Goal: Task Accomplishment & Management: Use online tool/utility

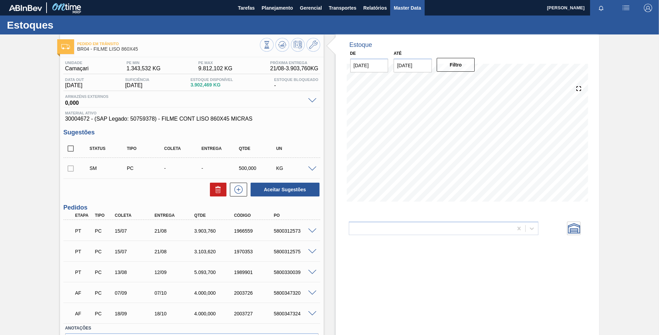
click at [398, 11] on span "Master Data" at bounding box center [406, 8] width 27 height 8
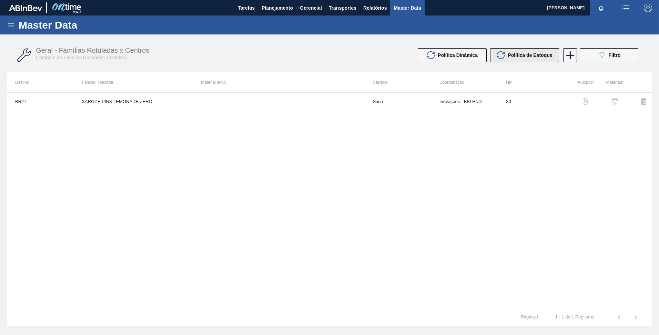
click at [512, 51] on div "Política de Estoque" at bounding box center [523, 55] width 55 height 8
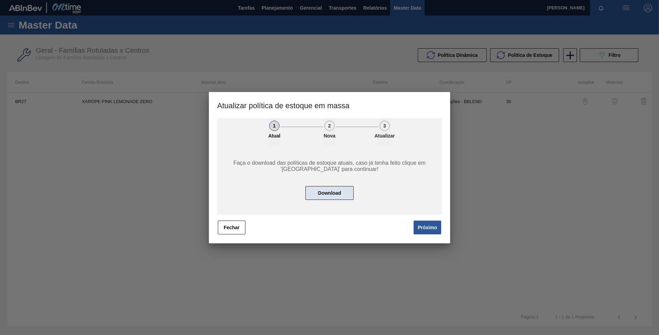
click at [330, 194] on button "Download" at bounding box center [329, 193] width 48 height 14
click at [421, 228] on button "Próximo" at bounding box center [427, 227] width 28 height 14
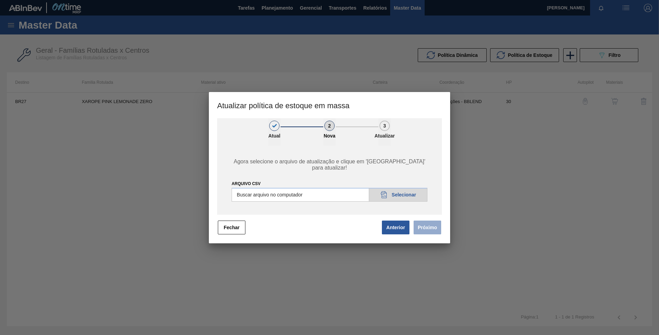
click at [399, 191] on input "ARQUIVO CSV" at bounding box center [329, 195] width 196 height 14
type input "C:\fakepath\POLITICA_DE_ESTOQUE_20250820_172929.csv"
click at [420, 226] on button "Próximo" at bounding box center [427, 227] width 28 height 14
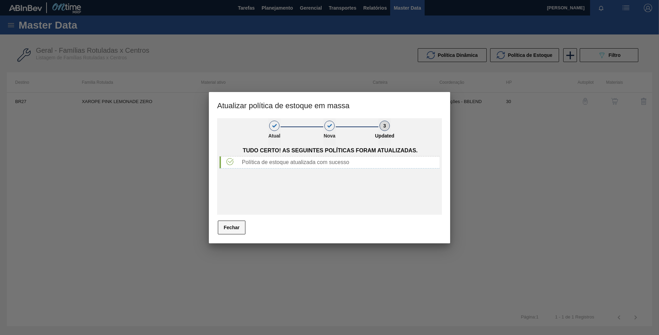
click at [222, 227] on button "Fechar" at bounding box center [232, 227] width 28 height 14
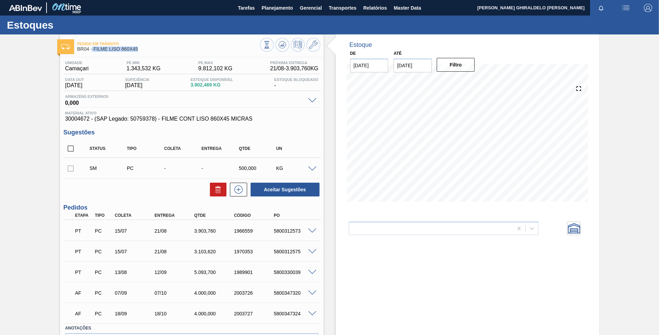
drag, startPoint x: 143, startPoint y: 51, endPoint x: 92, endPoint y: 51, distance: 51.0
click at [92, 51] on span "BR04 - FILME LISO 860X45" at bounding box center [168, 49] width 183 height 5
drag, startPoint x: 94, startPoint y: 50, endPoint x: 139, endPoint y: 47, distance: 45.3
click at [139, 47] on span "BR04 - FILME LISO 860X45" at bounding box center [168, 49] width 183 height 5
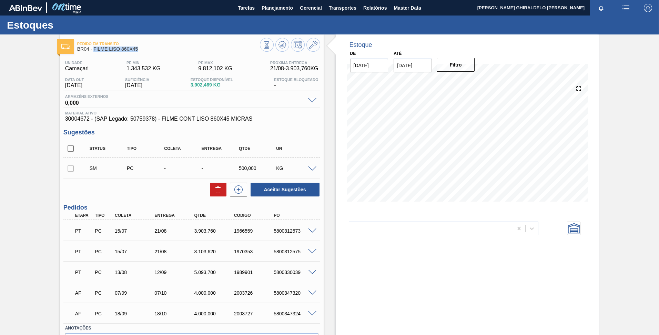
copy span "FILME LISO 860X45"
